Goal: Task Accomplishment & Management: Manage account settings

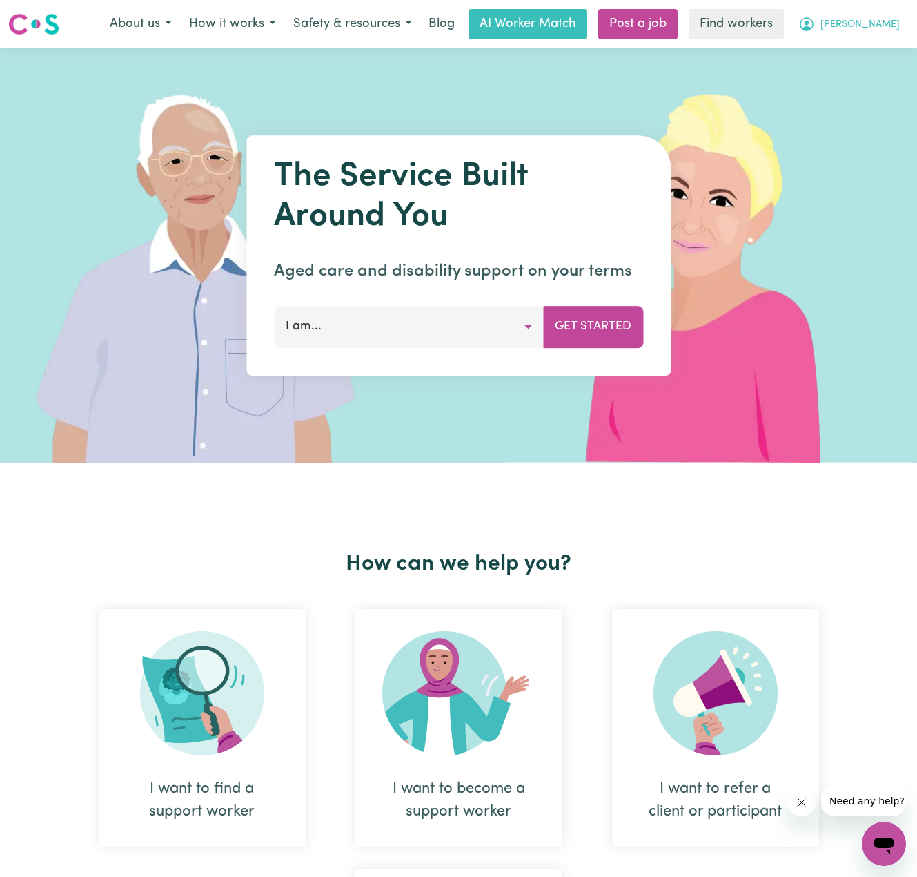
click at [861, 28] on span "[PERSON_NAME]" at bounding box center [860, 24] width 79 height 15
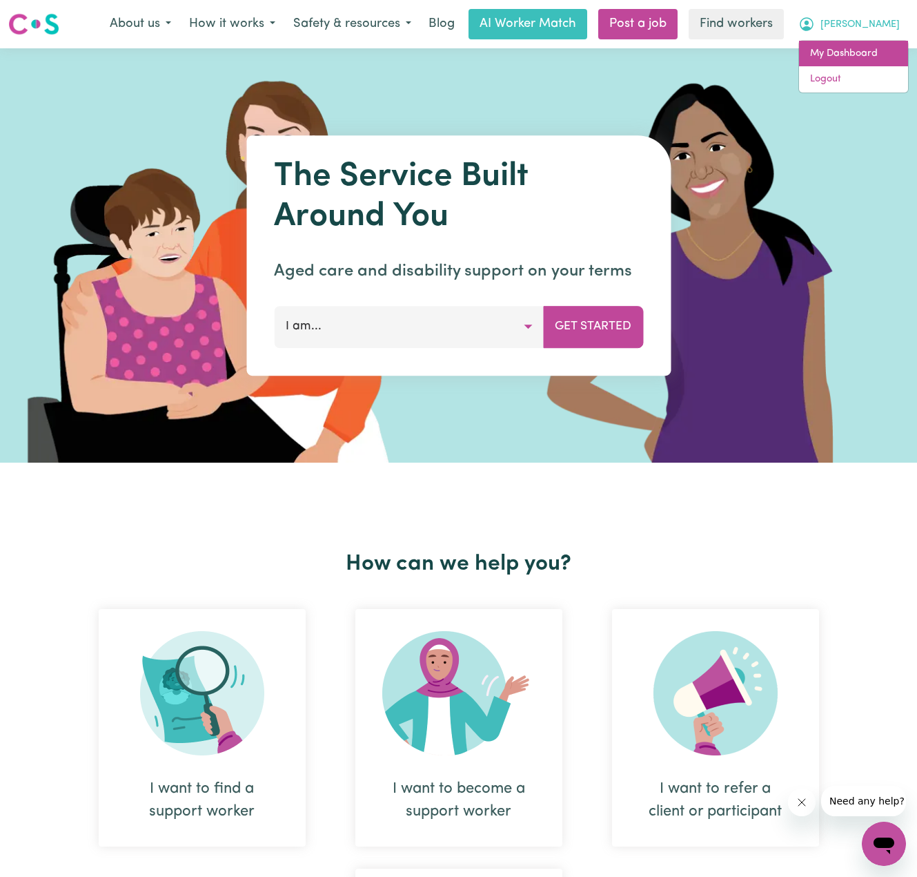
click at [846, 55] on link "My Dashboard" at bounding box center [853, 54] width 109 height 26
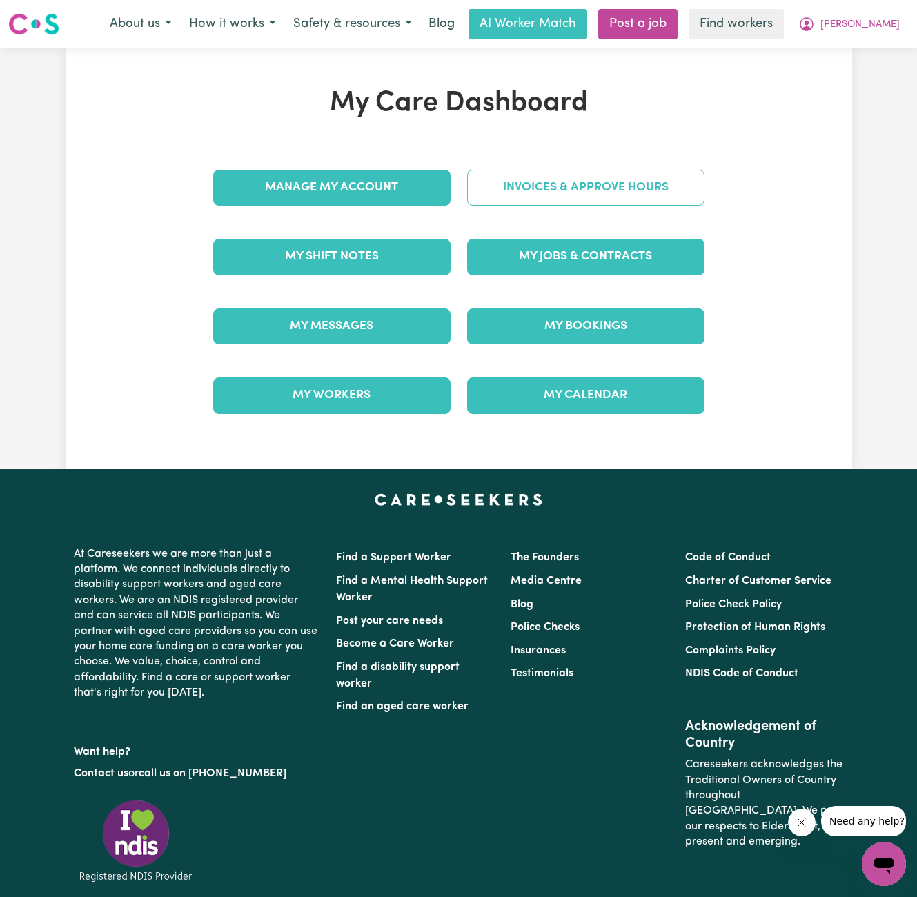
click at [576, 179] on link "Invoices & Approve Hours" at bounding box center [585, 188] width 237 height 36
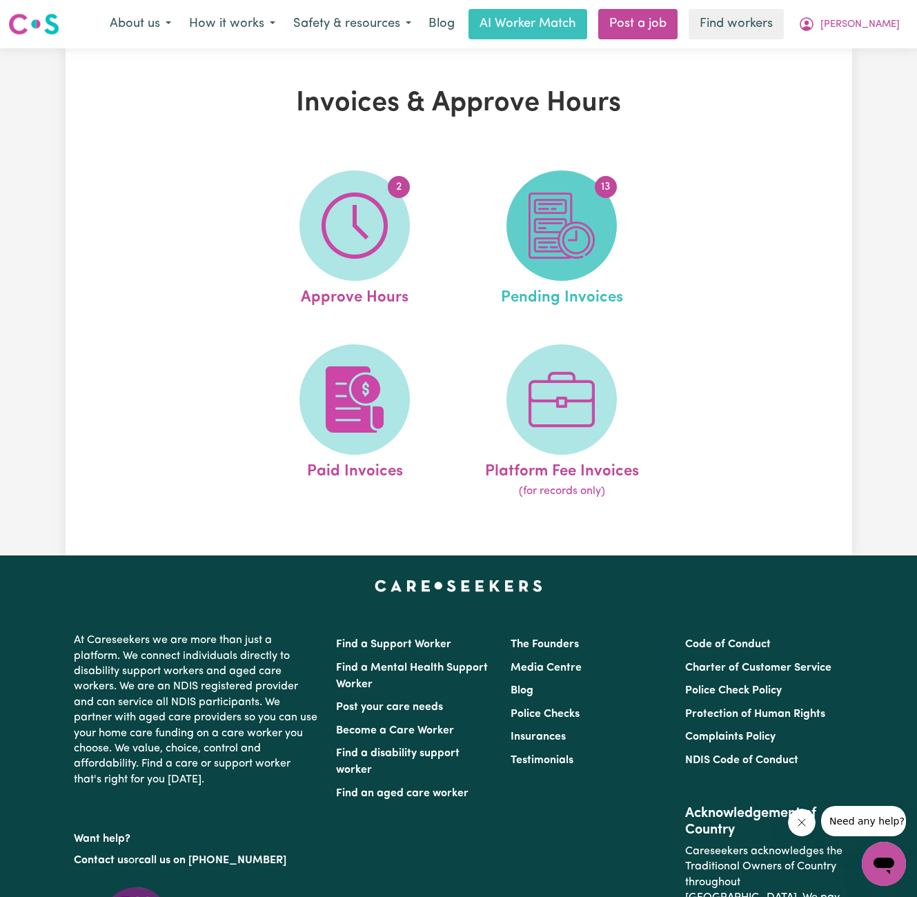
click at [569, 219] on img at bounding box center [562, 226] width 66 height 66
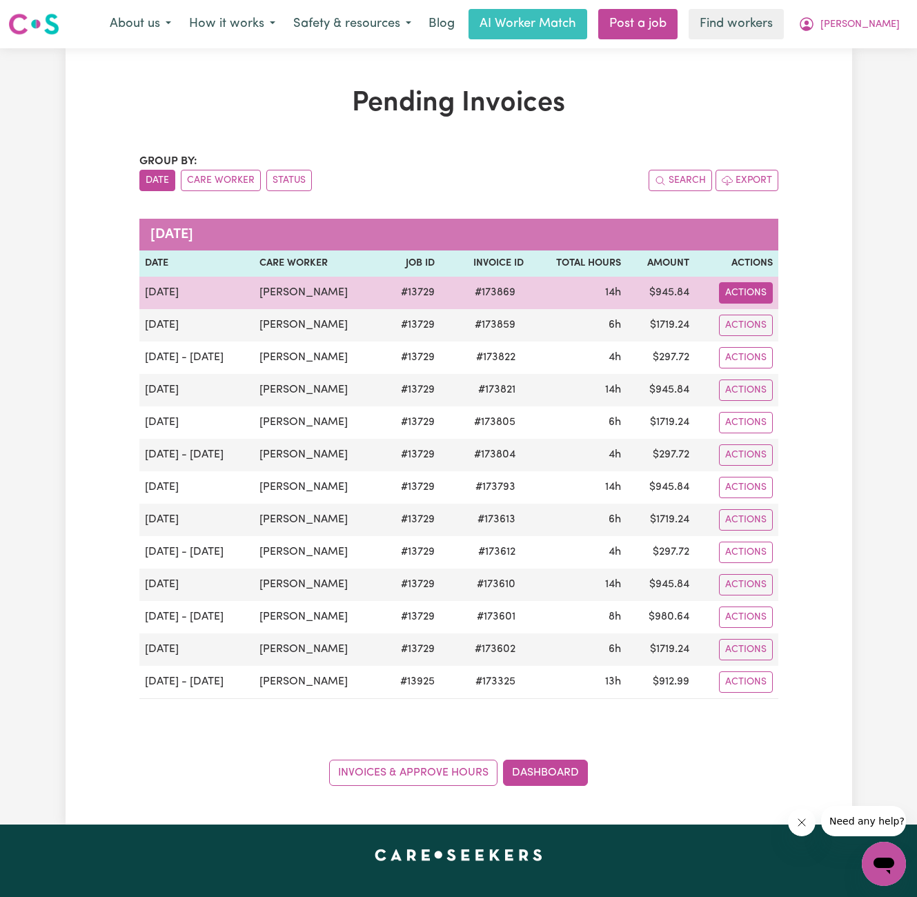
click at [733, 286] on button "Actions" at bounding box center [746, 292] width 54 height 21
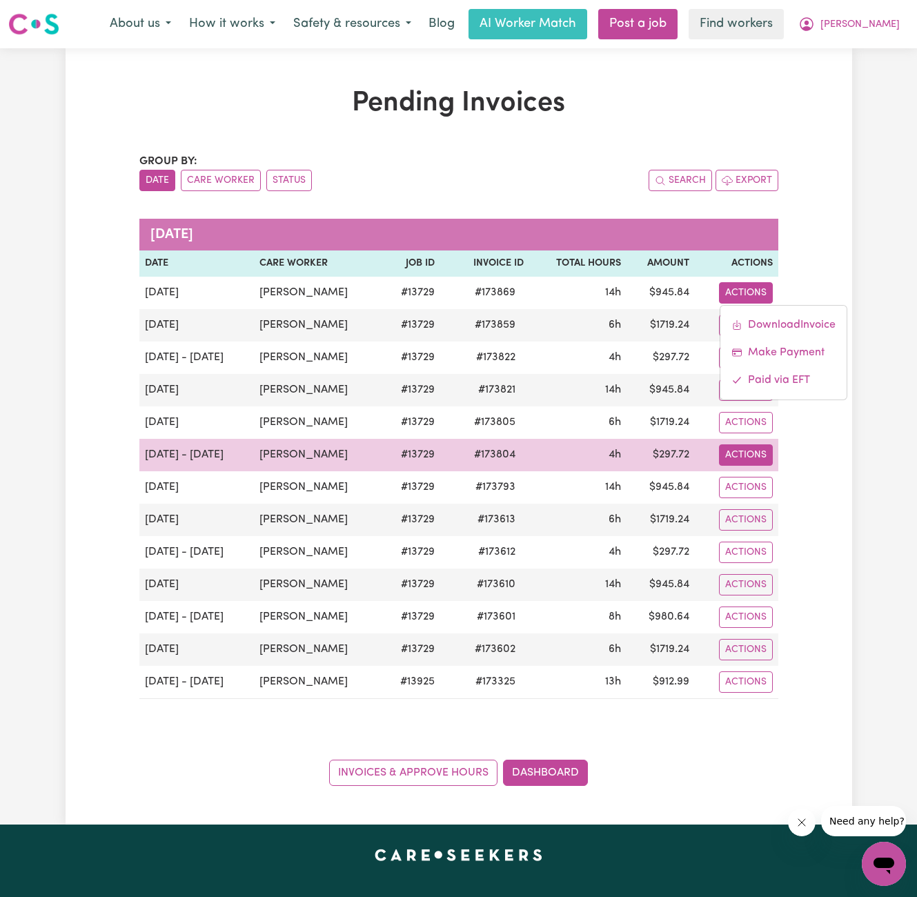
click at [747, 458] on button "Actions" at bounding box center [746, 455] width 54 height 21
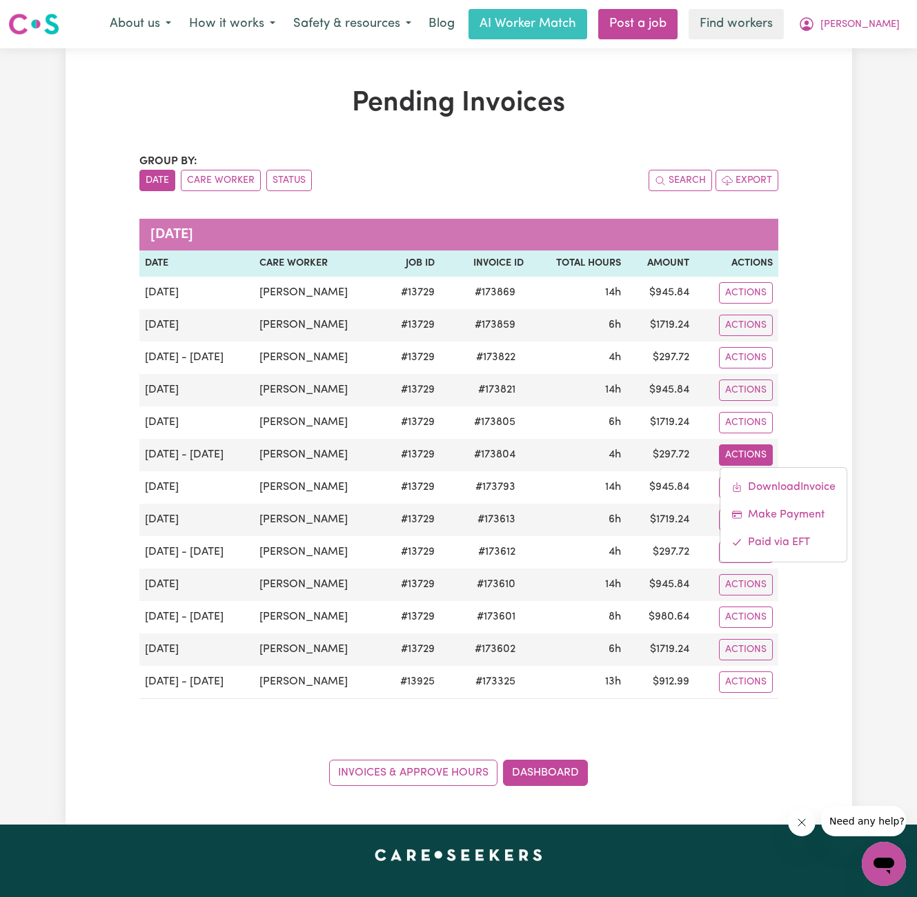
click at [808, 333] on div "Pending Invoices Group by: Date Care Worker Status Search Export [DATE] Date Ca…" at bounding box center [459, 436] width 787 height 699
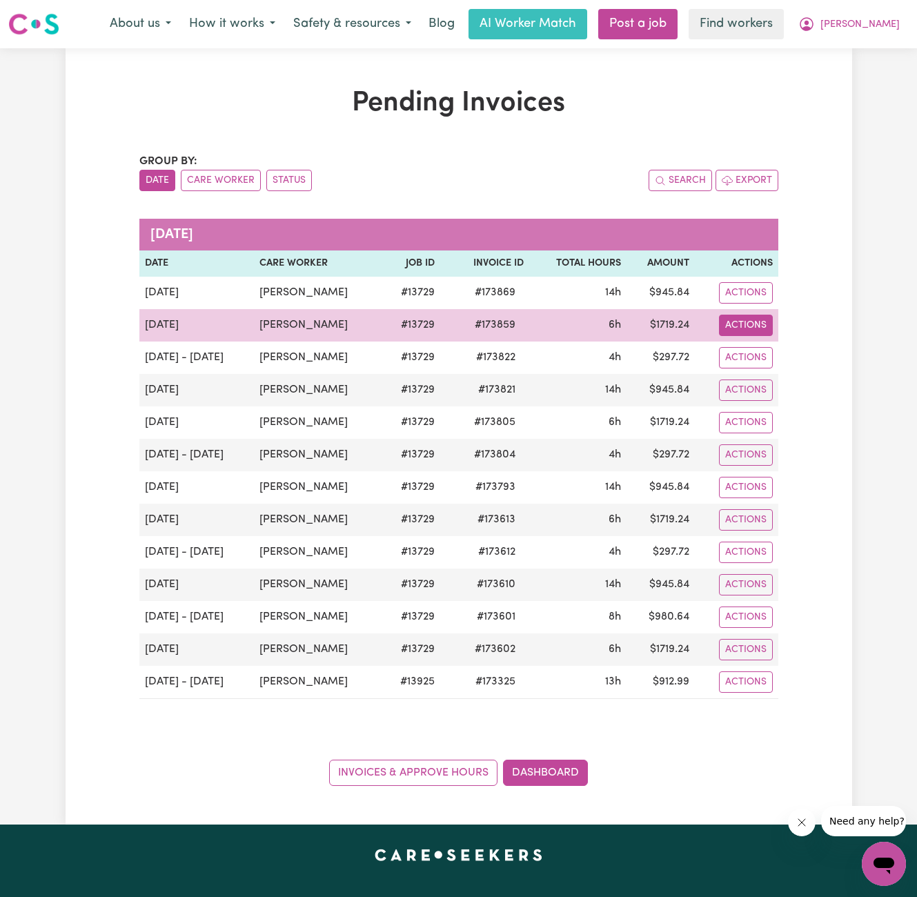
click at [741, 322] on button "Actions" at bounding box center [746, 325] width 54 height 21
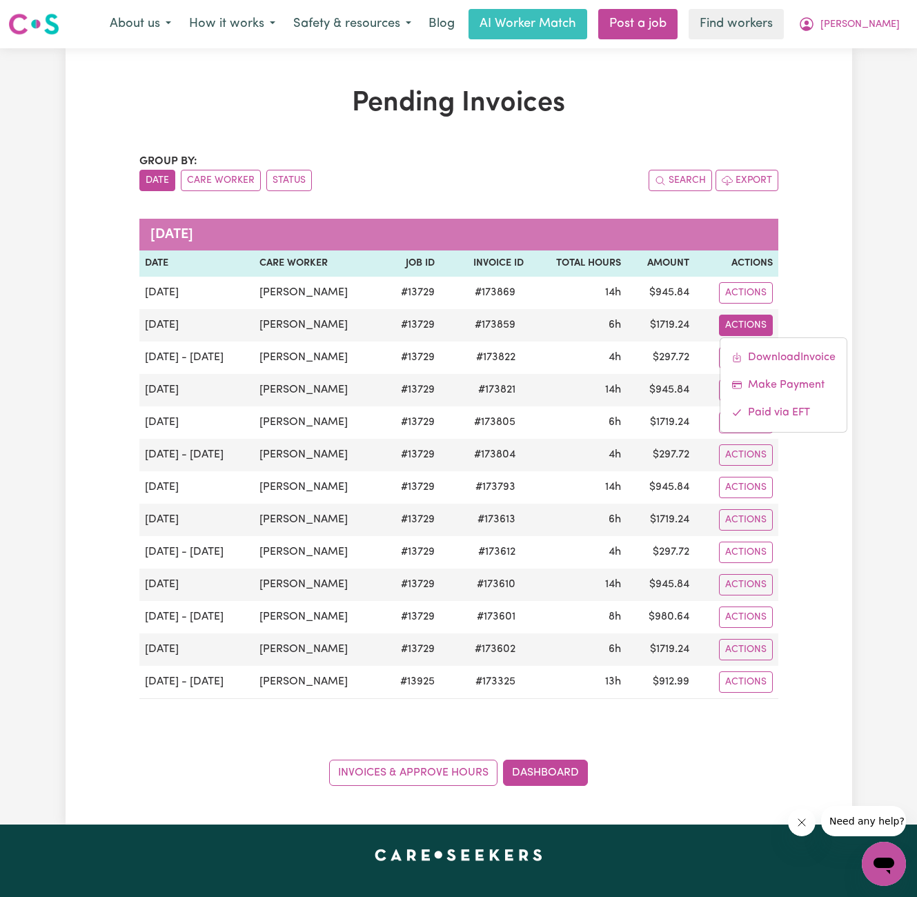
click at [779, 90] on div "Pending Invoices Group by: Date Care Worker Status Search Export [DATE] Date Ca…" at bounding box center [459, 436] width 656 height 699
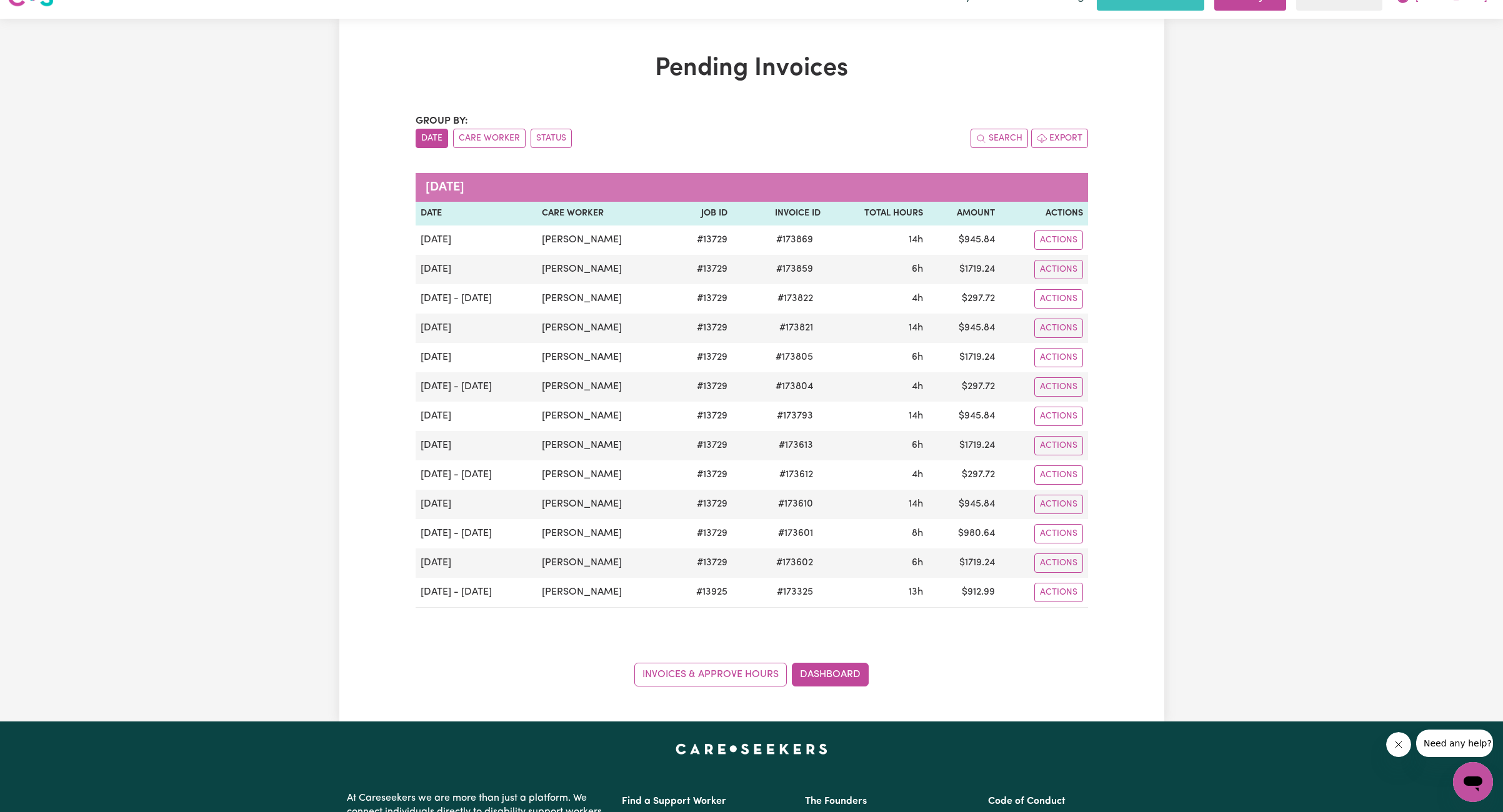
scroll to position [29, 0]
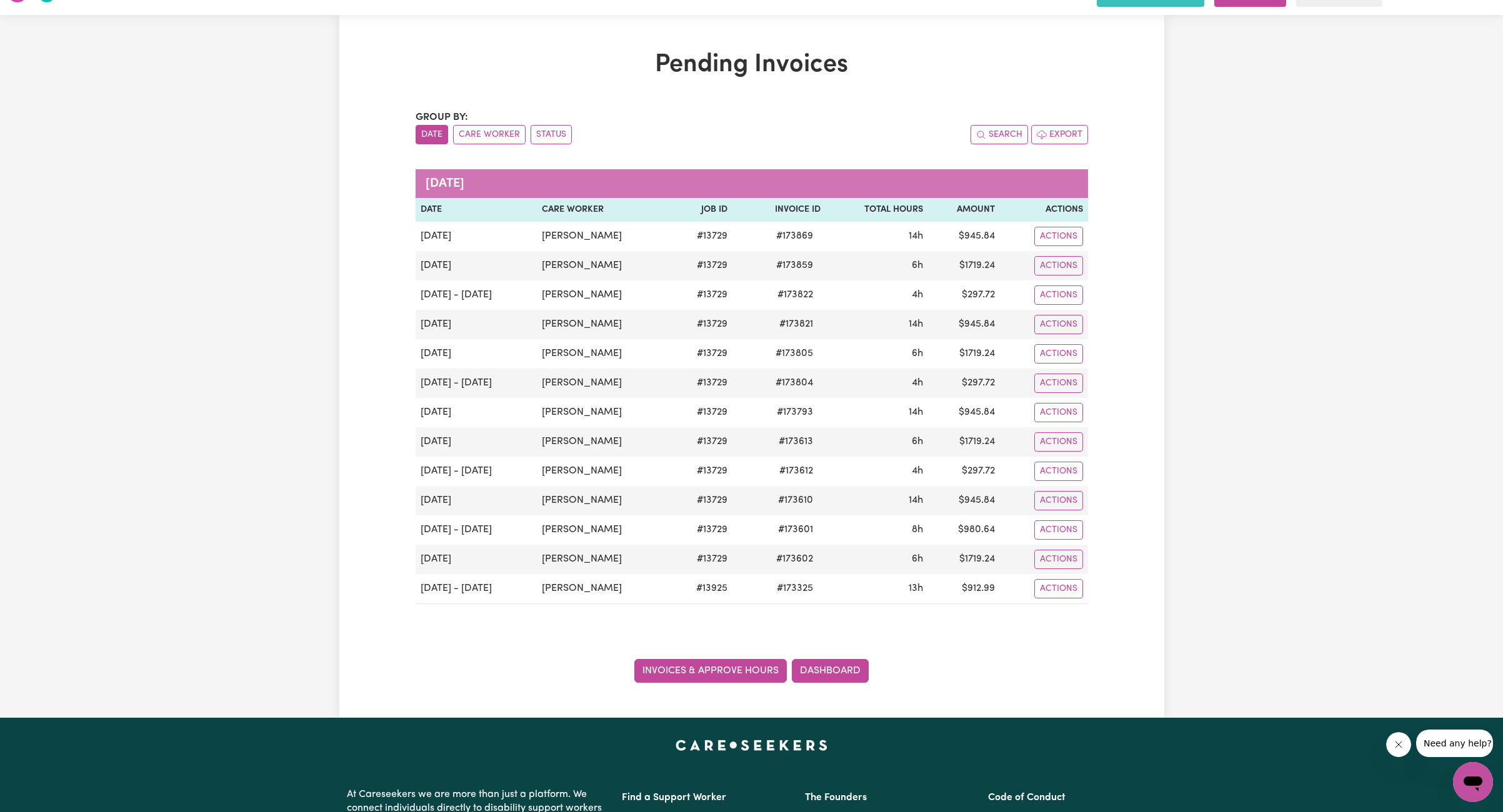
click at [699, 673] on link "Invoices & Approve Hours" at bounding box center [711, 671] width 152 height 24
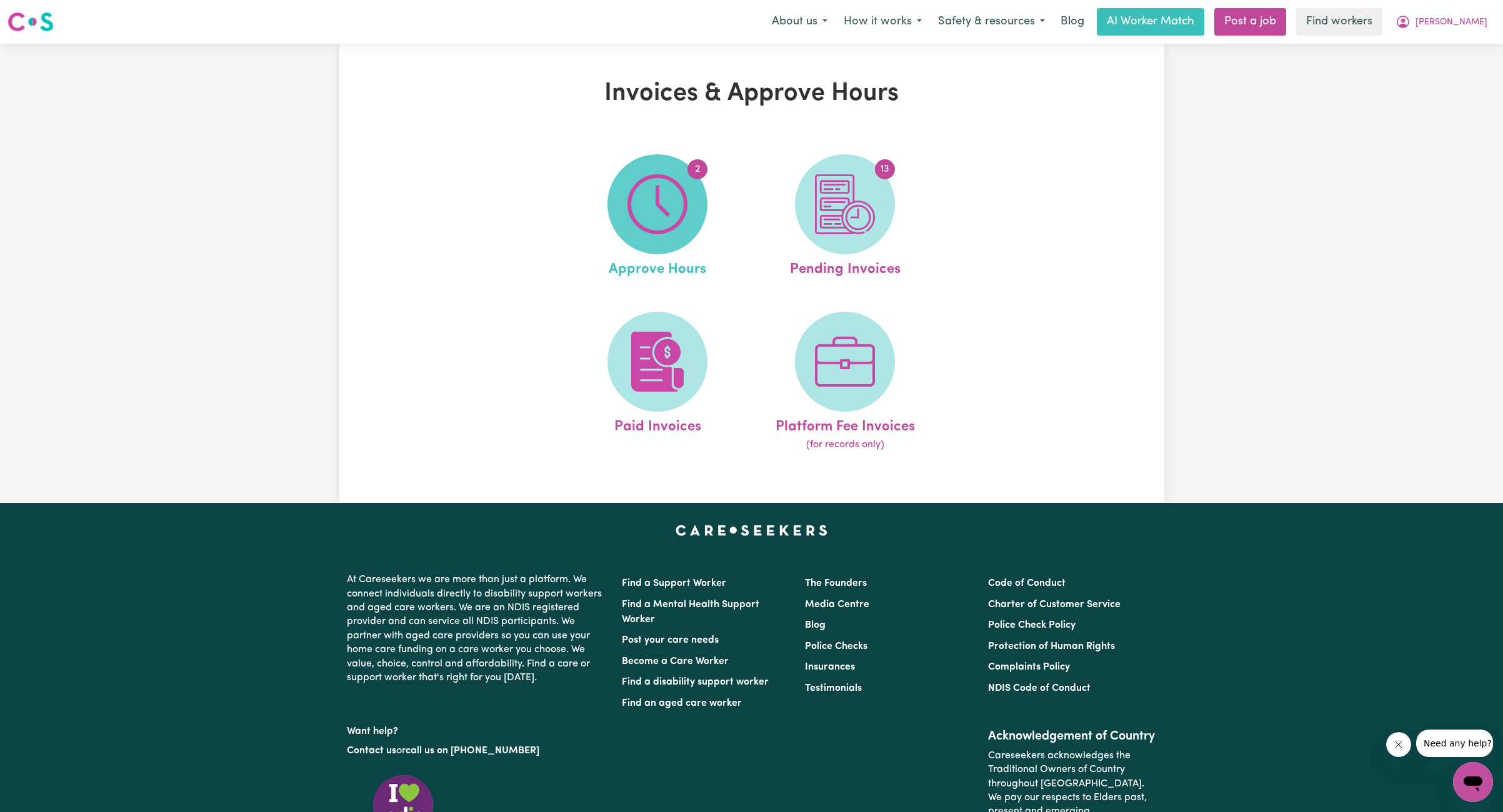
scroll to position [33, 0]
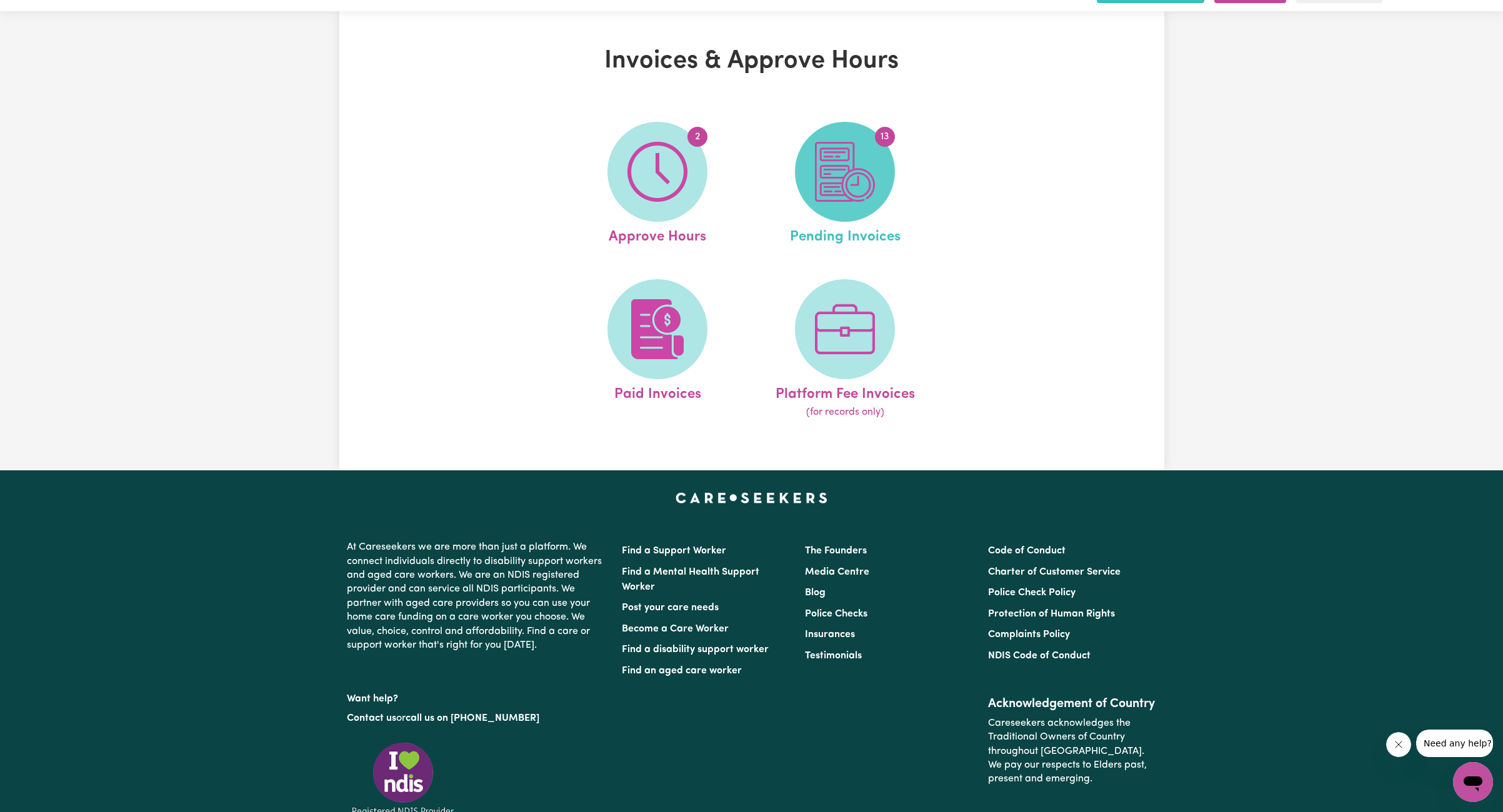
click at [830, 187] on img at bounding box center [845, 172] width 60 height 60
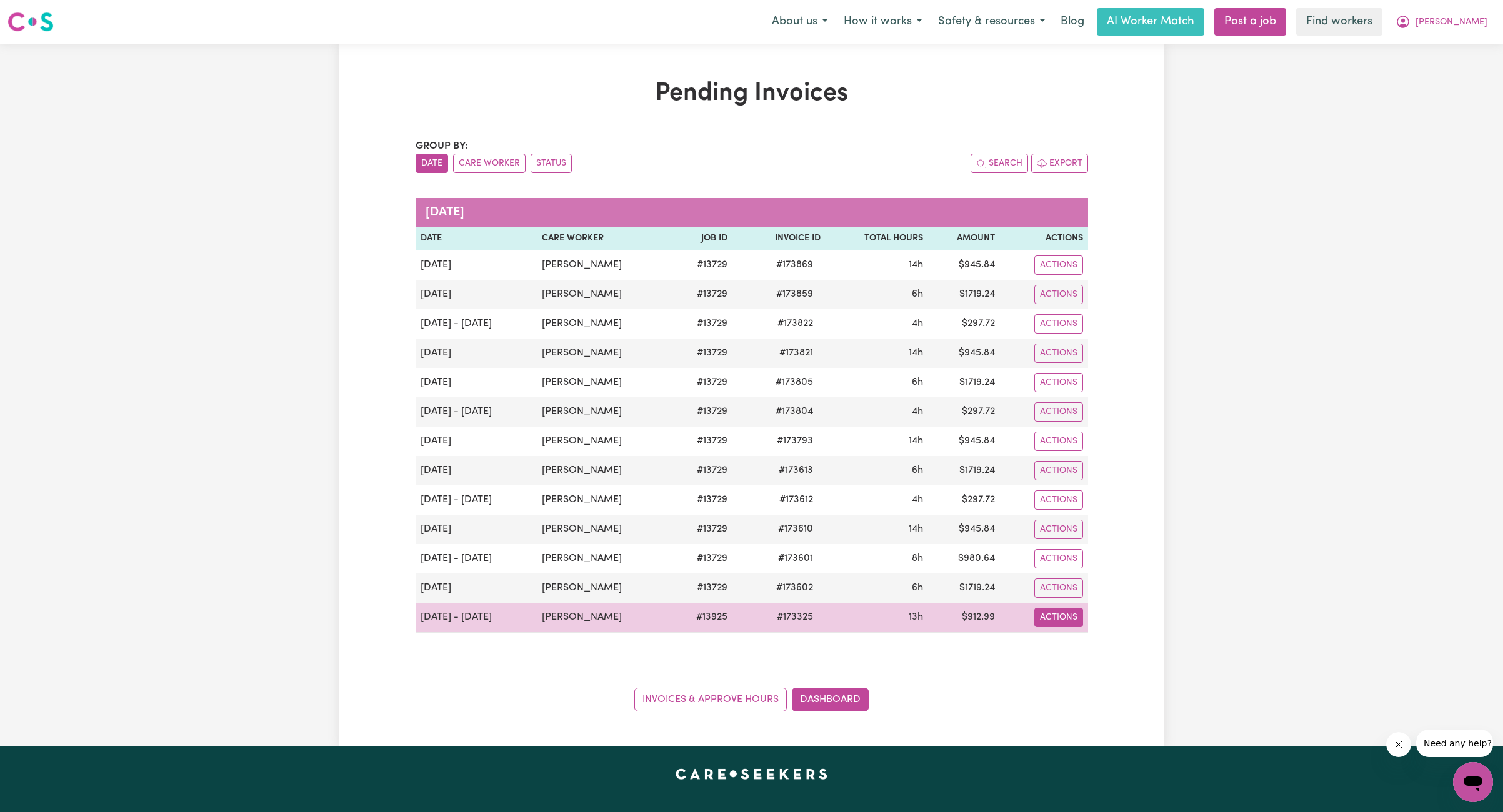
click at [830, 623] on button "Actions" at bounding box center [1058, 617] width 49 height 19
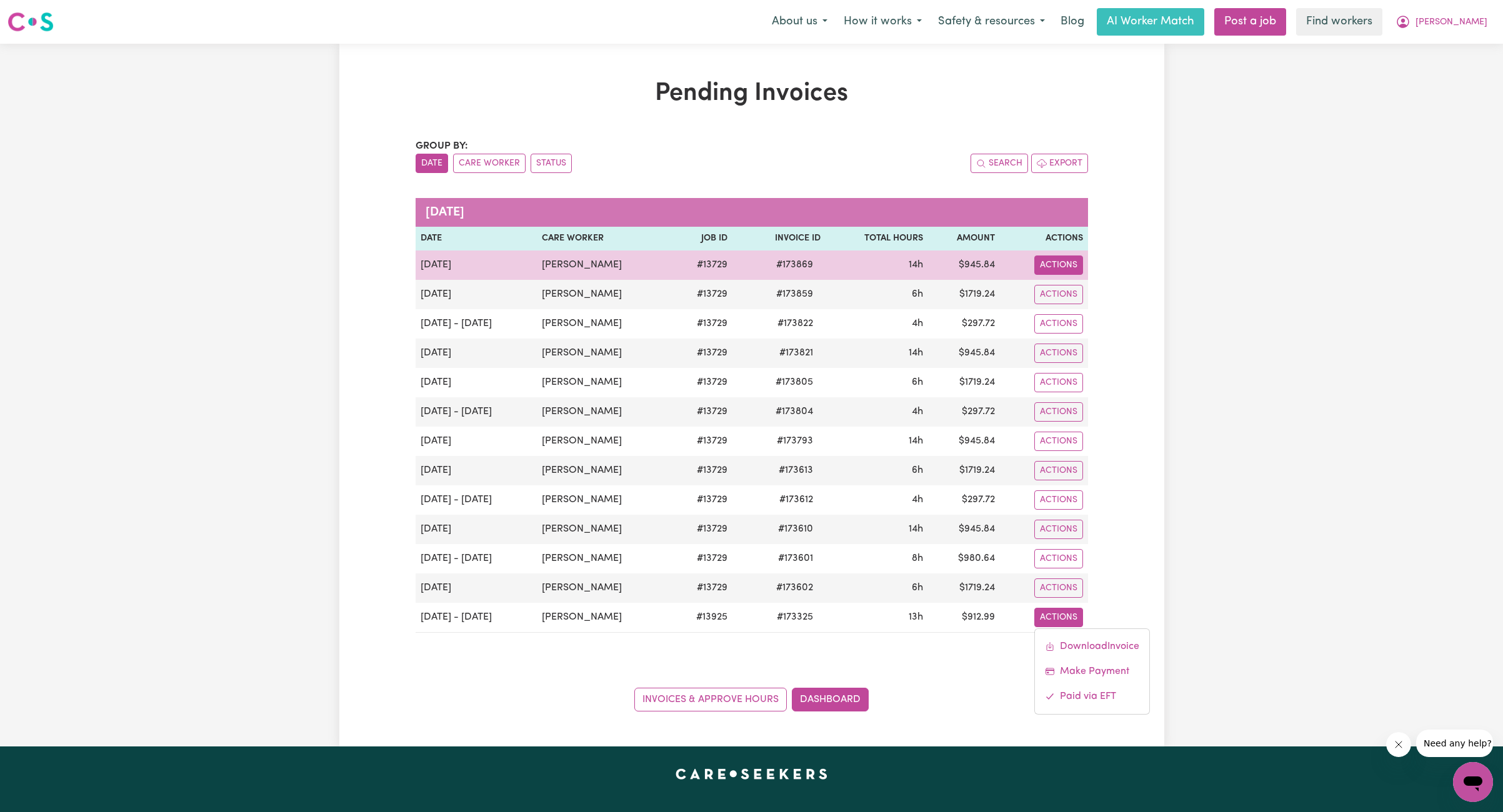
click at [830, 270] on button "Actions" at bounding box center [1058, 264] width 49 height 19
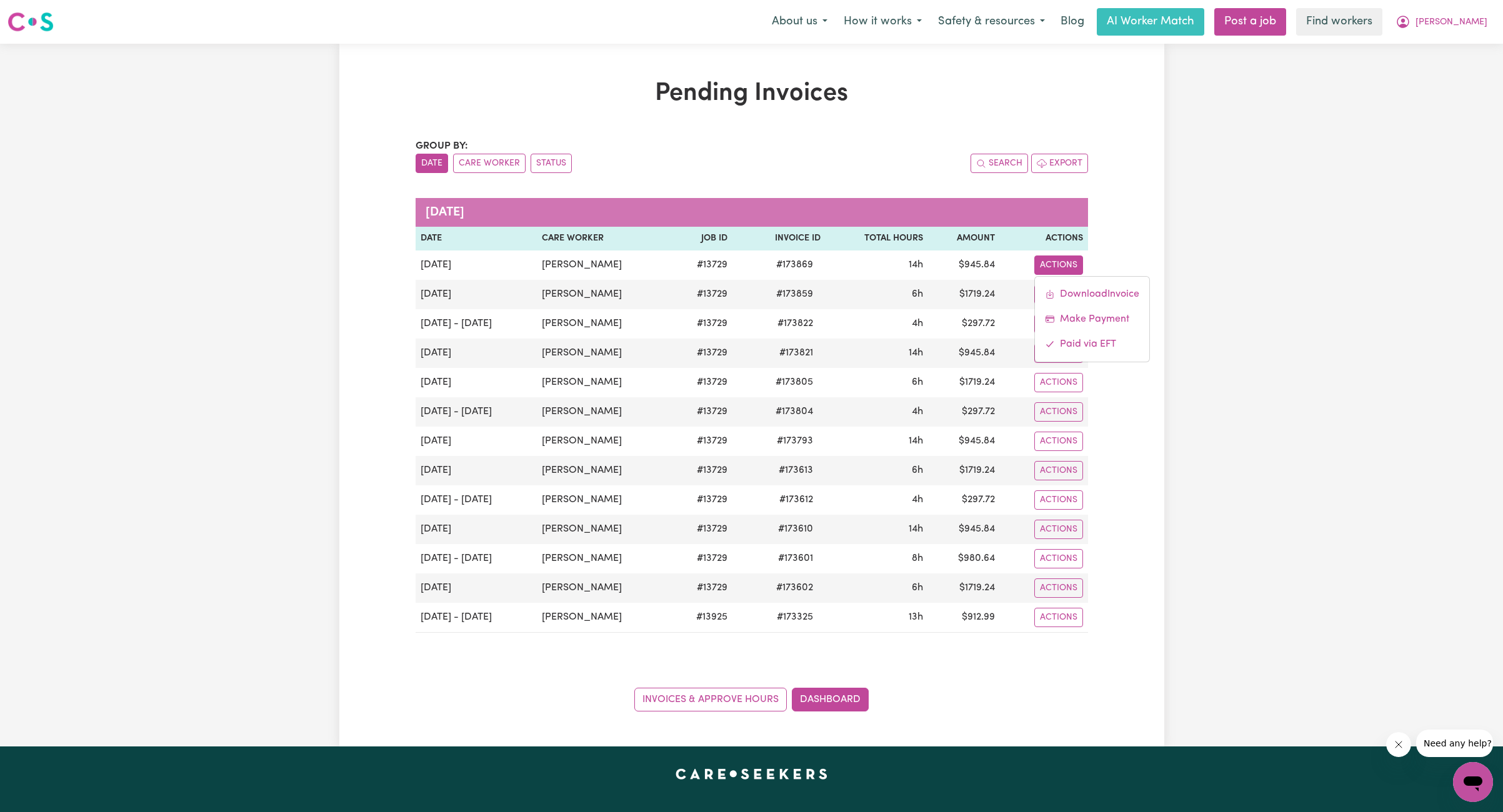
click at [830, 287] on div "Pending Invoices Group by: Date Care Worker Status Search Export [DATE] Date Ca…" at bounding box center [752, 395] width 1503 height 703
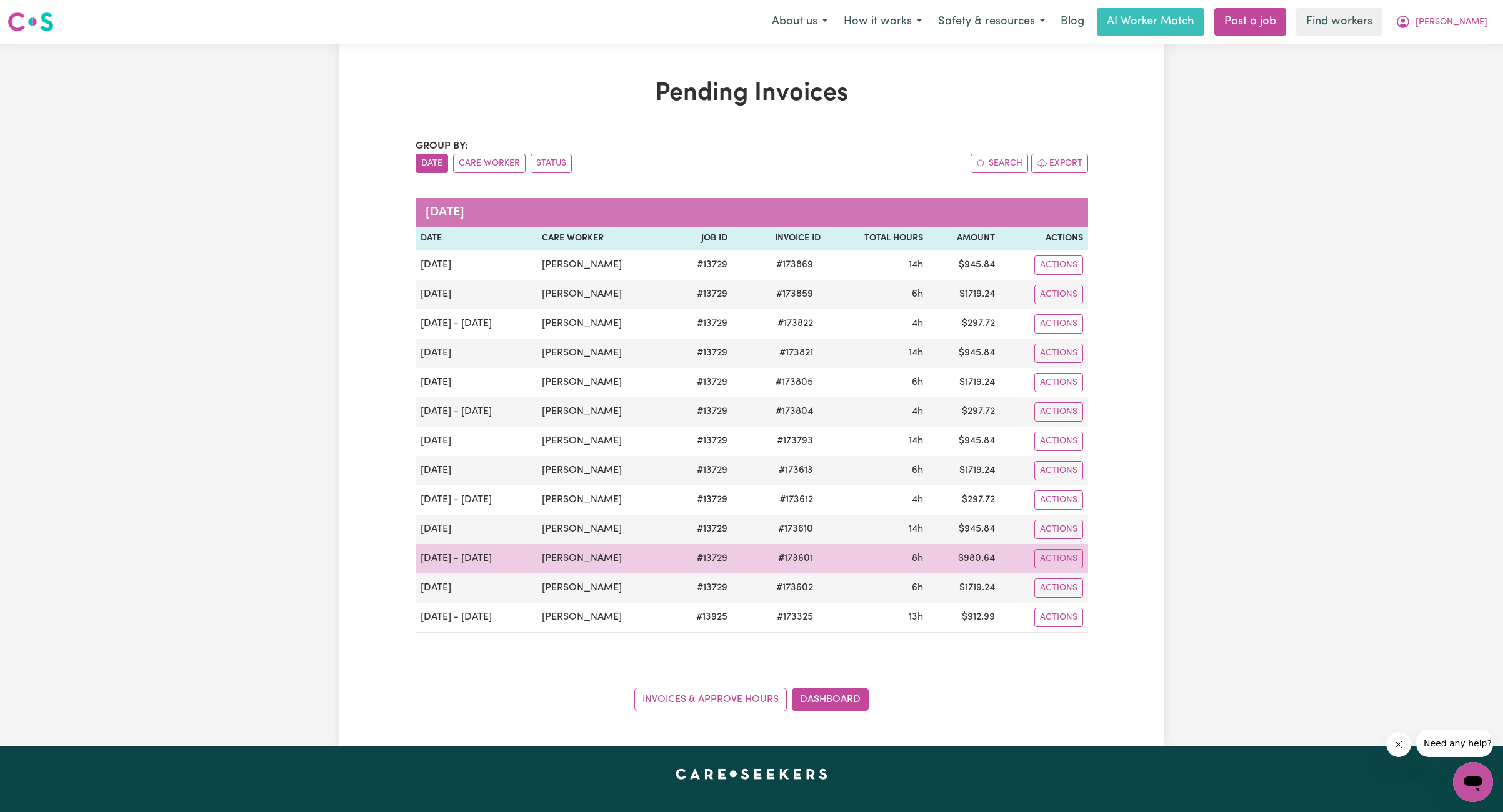
scroll to position [8, 0]
